Goal: Information Seeking & Learning: Learn about a topic

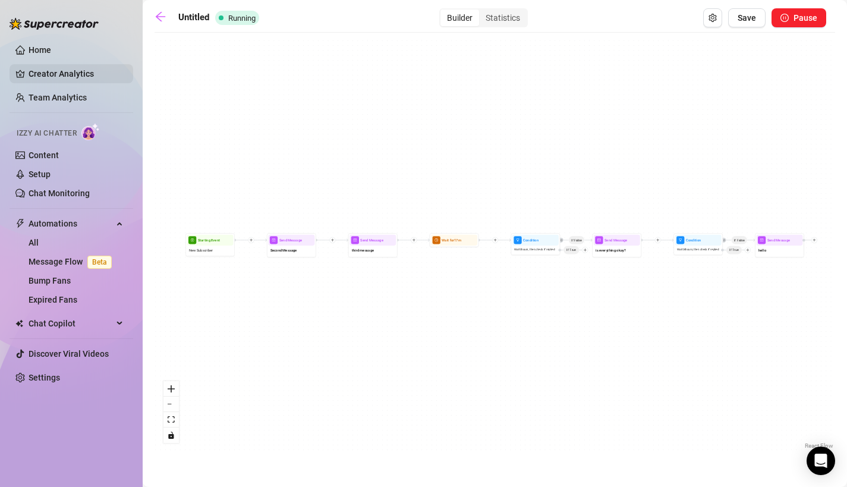
click at [57, 81] on link "Creator Analytics" at bounding box center [76, 73] width 95 height 19
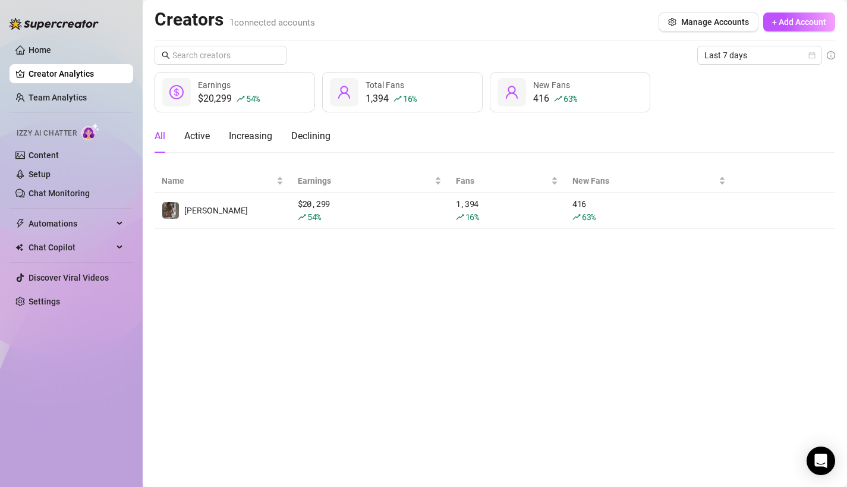
click at [413, 77] on div "1,394 16 % Total Fans" at bounding box center [402, 92] width 161 height 40
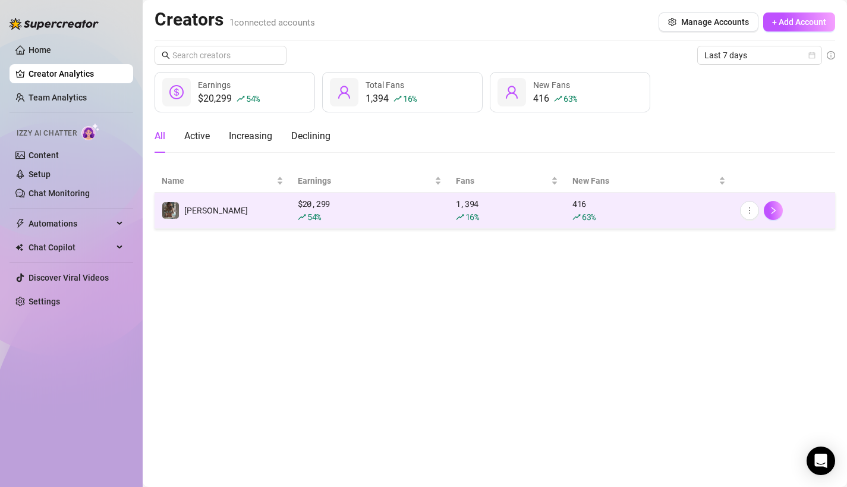
click at [431, 207] on div "$ 20,299 54 %" at bounding box center [370, 210] width 144 height 26
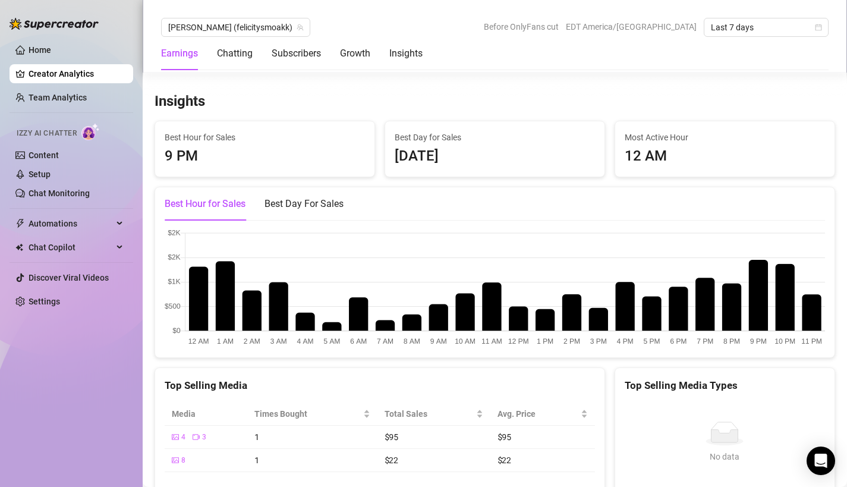
scroll to position [1955, 0]
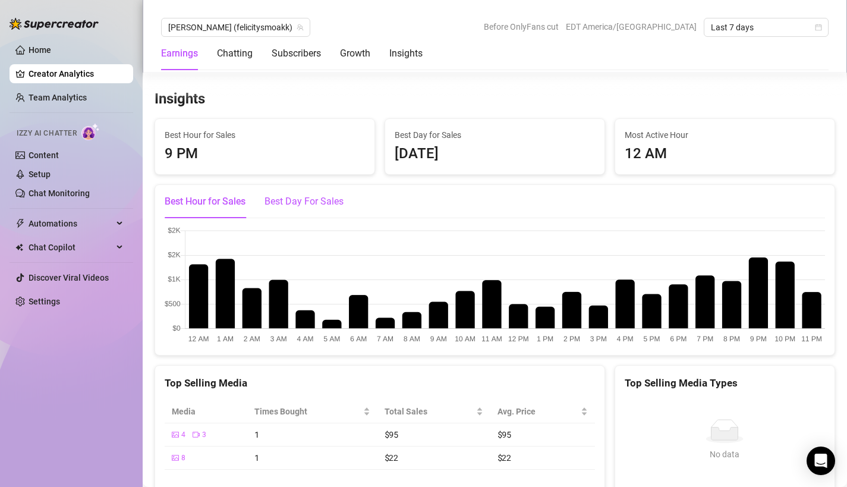
click at [290, 200] on div "Best Day For Sales" at bounding box center [304, 201] width 79 height 14
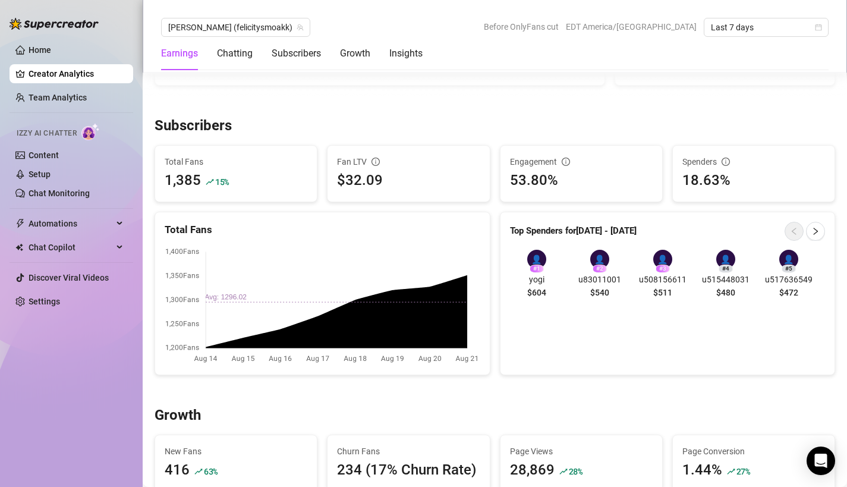
scroll to position [683, 0]
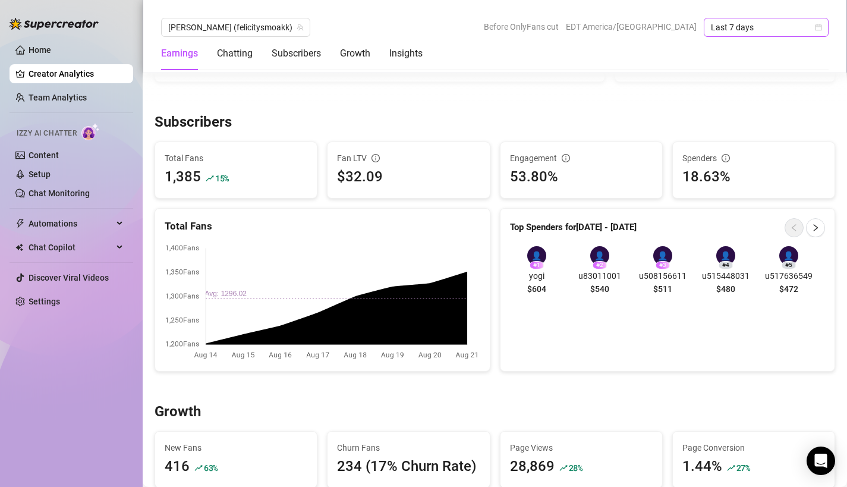
click at [717, 27] on span "Last 7 days" at bounding box center [766, 27] width 111 height 18
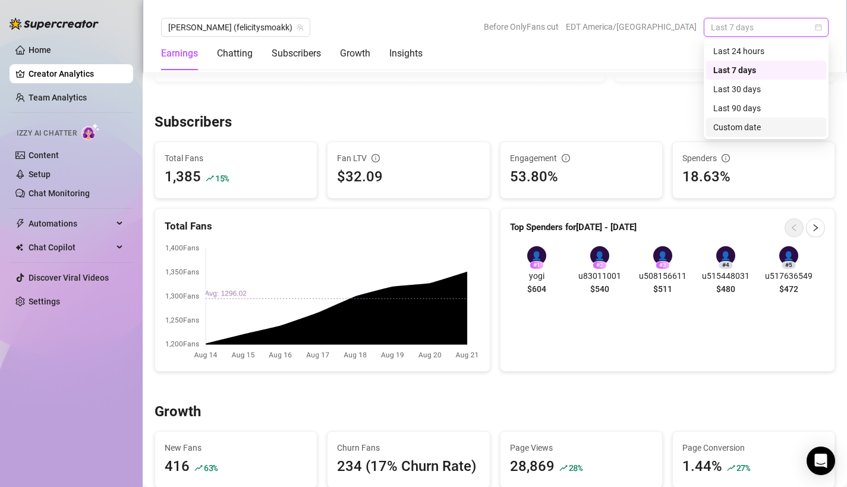
click at [723, 133] on div "Custom date" at bounding box center [767, 127] width 106 height 13
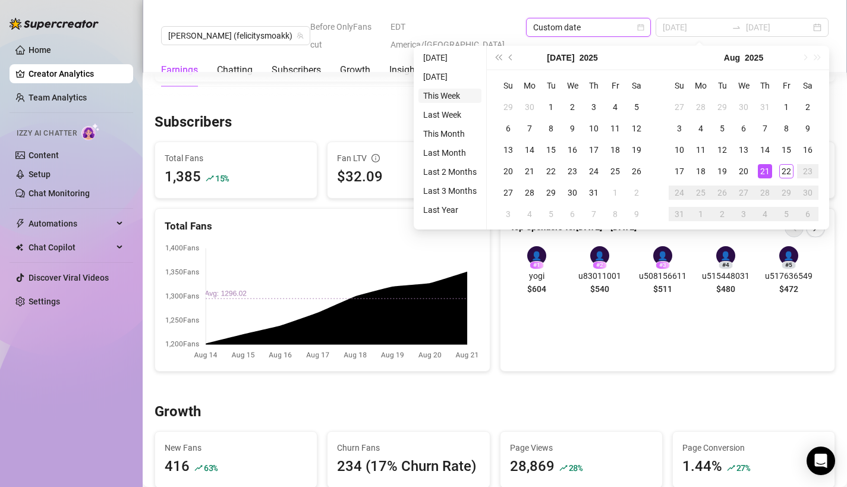
type input "[DATE]"
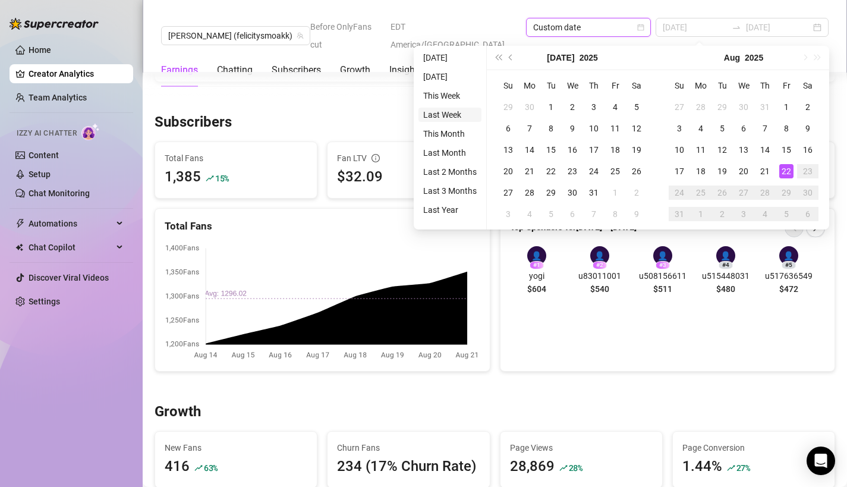
type input "[DATE]"
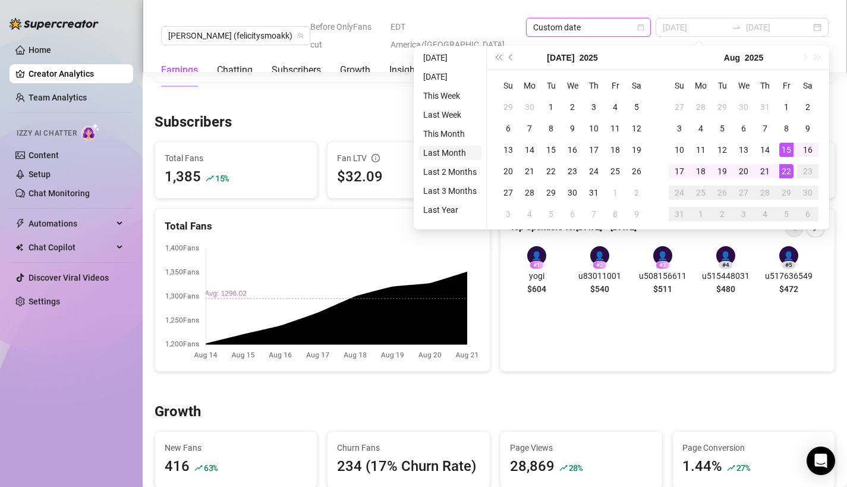
type input "[DATE]"
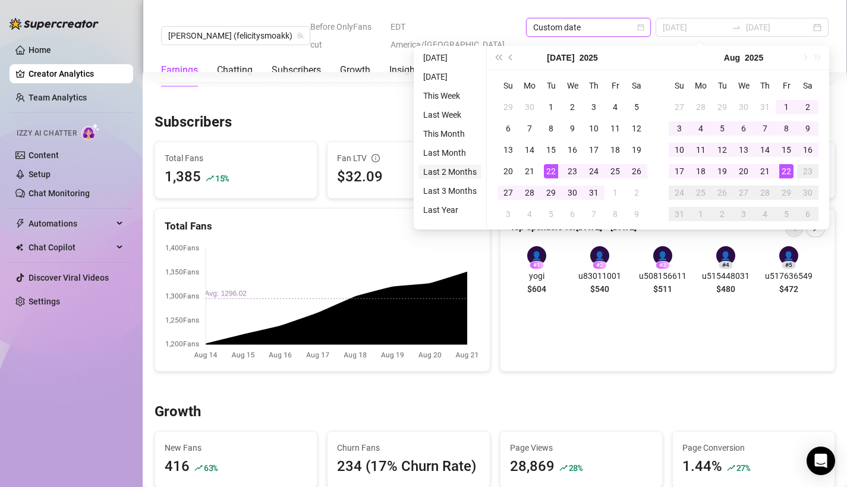
type input "[DATE]"
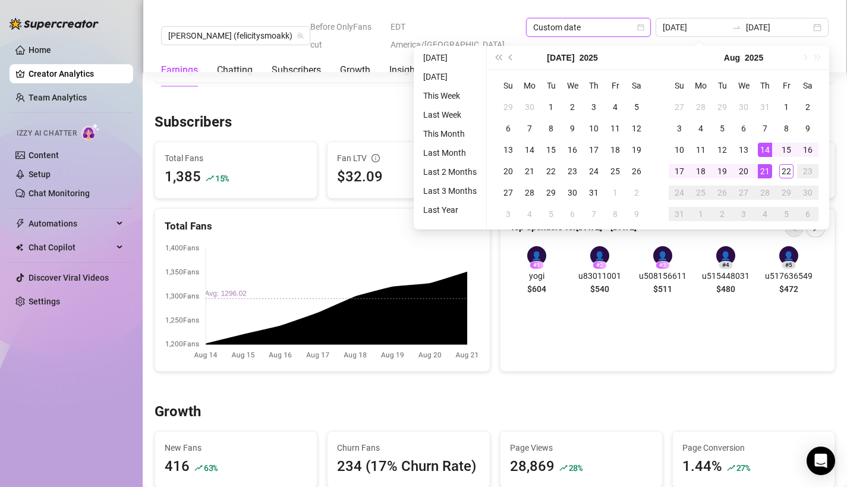
type input "[DATE]"
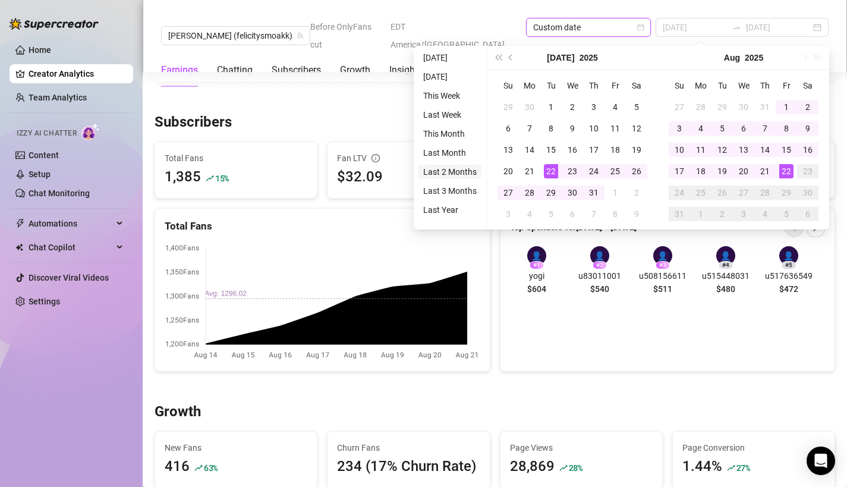
type input "[DATE]"
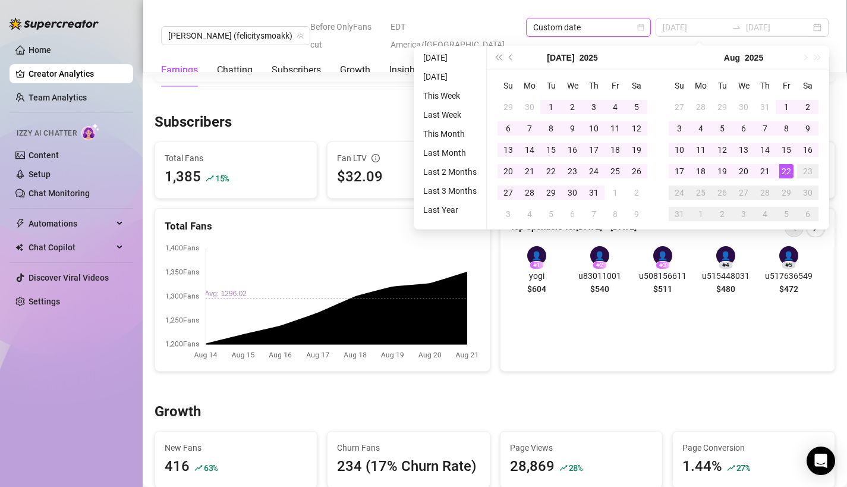
type input "[DATE]"
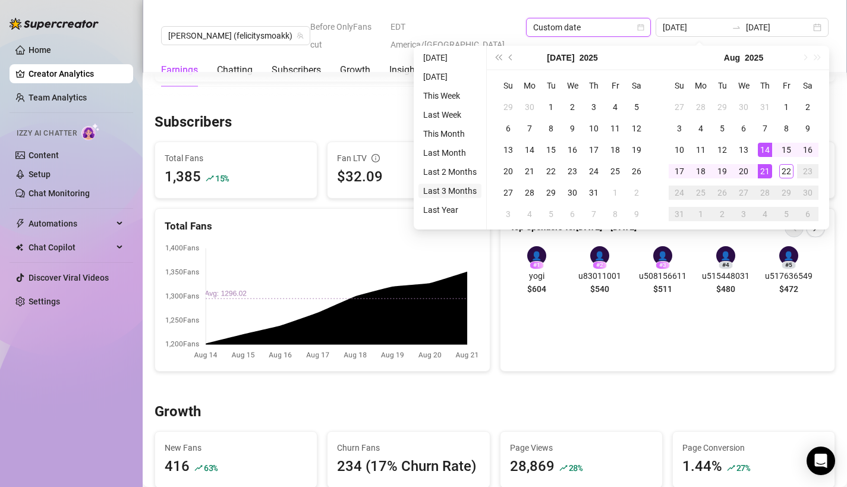
type input "[DATE]"
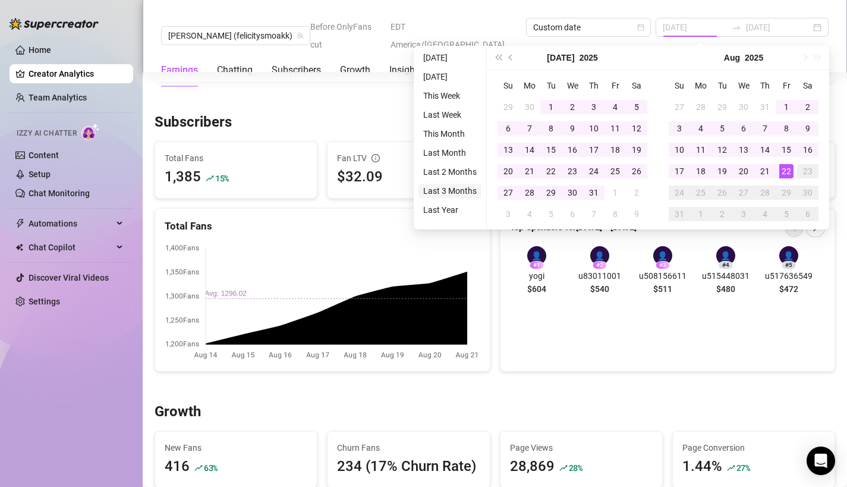
click at [456, 191] on li "Last 3 Months" at bounding box center [450, 191] width 63 height 14
type input "[DATE]"
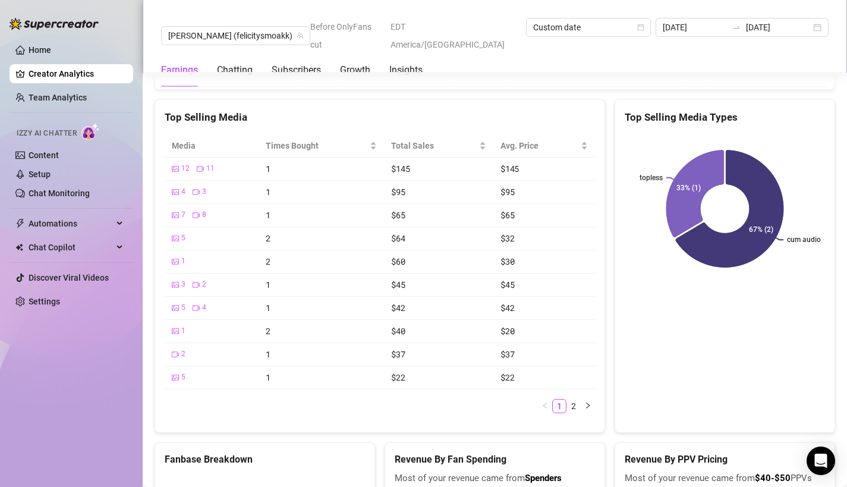
scroll to position [2244, 0]
click at [320, 140] on span "Times Bought" at bounding box center [317, 145] width 102 height 13
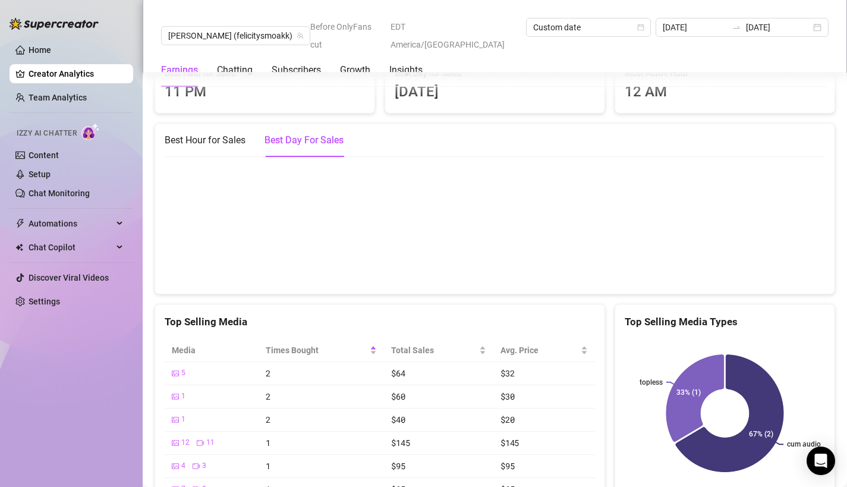
scroll to position [1926, 0]
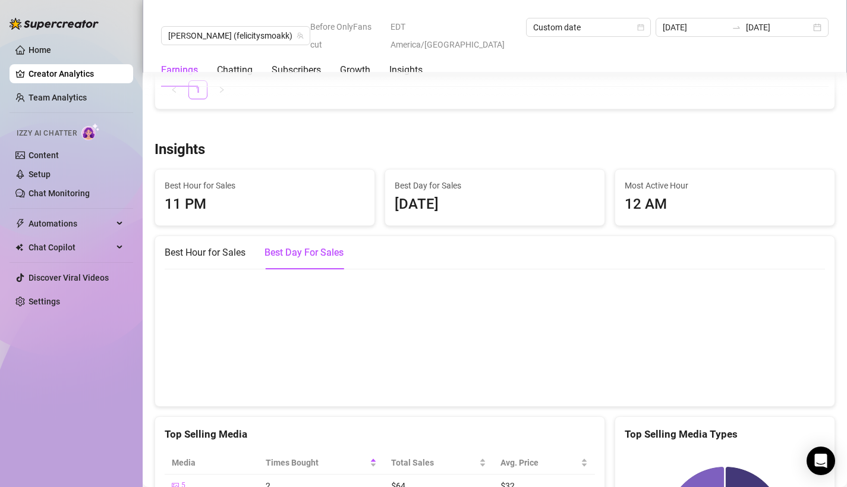
click at [317, 318] on canvas at bounding box center [495, 337] width 661 height 119
